Goal: Task Accomplishment & Management: Manage account settings

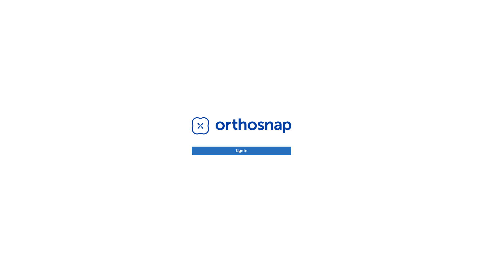
click at [242, 150] on button "Sign in" at bounding box center [242, 150] width 100 height 8
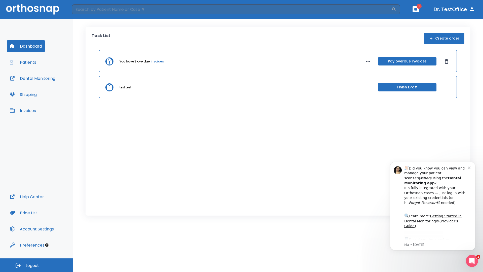
click at [36, 265] on span "Logout" at bounding box center [32, 266] width 13 height 6
